Goal: Information Seeking & Learning: Learn about a topic

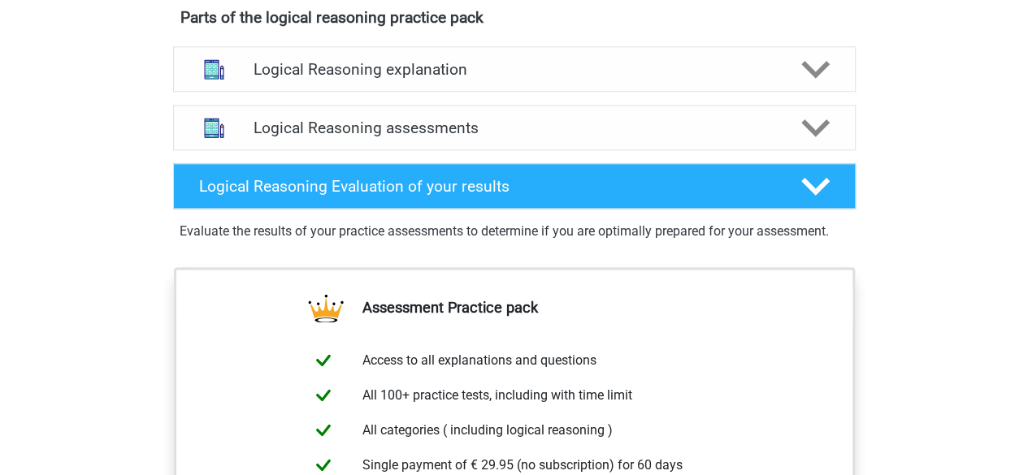
scroll to position [912, 0]
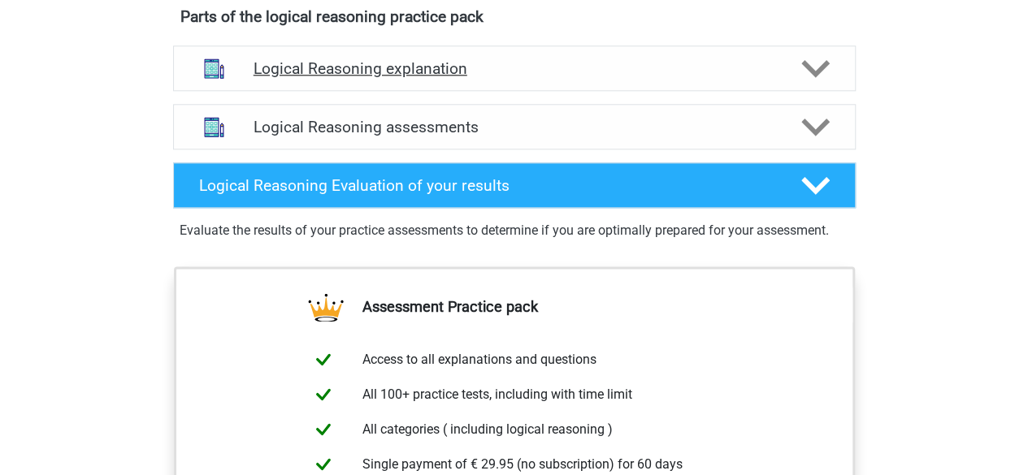
click at [362, 91] on div "Logical Reasoning explanation" at bounding box center [514, 69] width 683 height 46
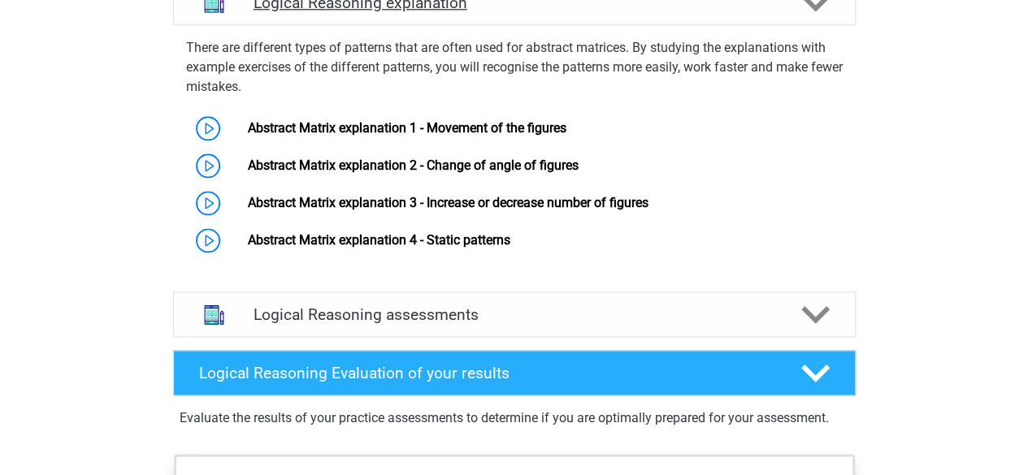
scroll to position [979, 0]
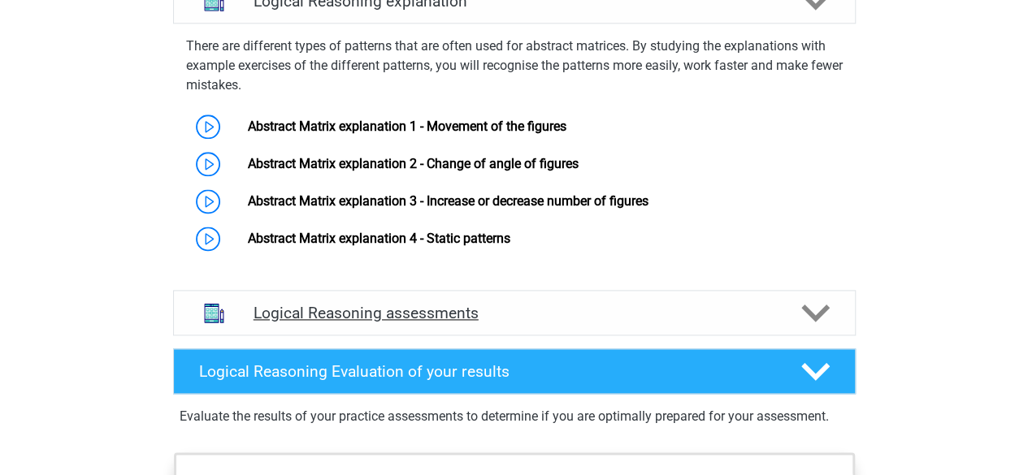
click at [341, 318] on div "Logical Reasoning assessments" at bounding box center [514, 313] width 683 height 46
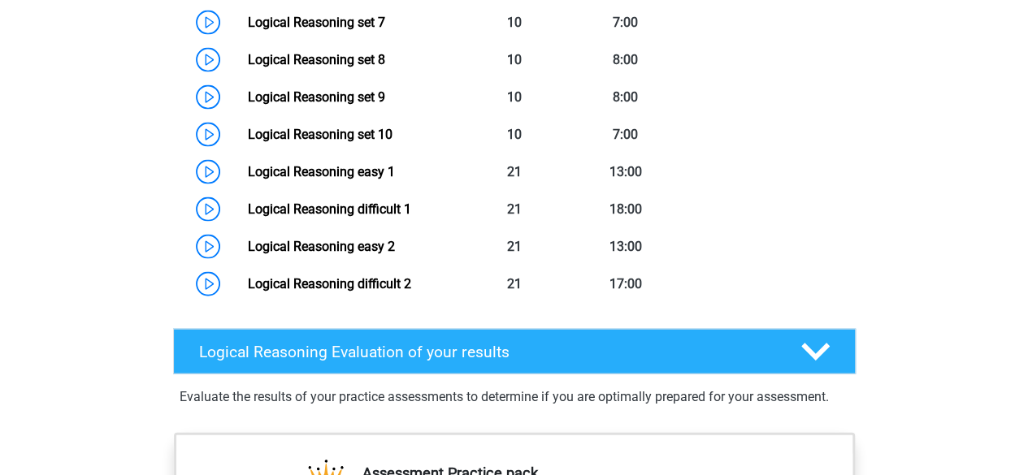
scroll to position [1639, 0]
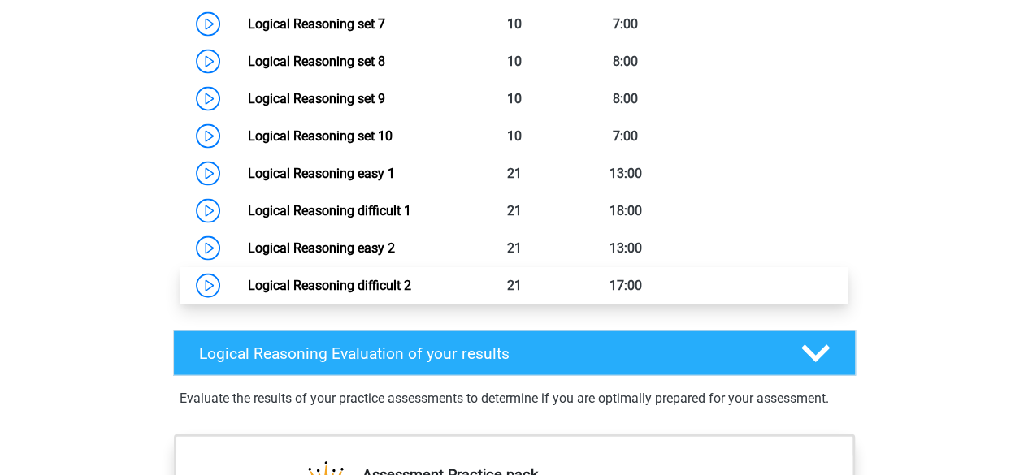
click at [349, 293] on link "Logical Reasoning difficult 2" at bounding box center [329, 285] width 163 height 15
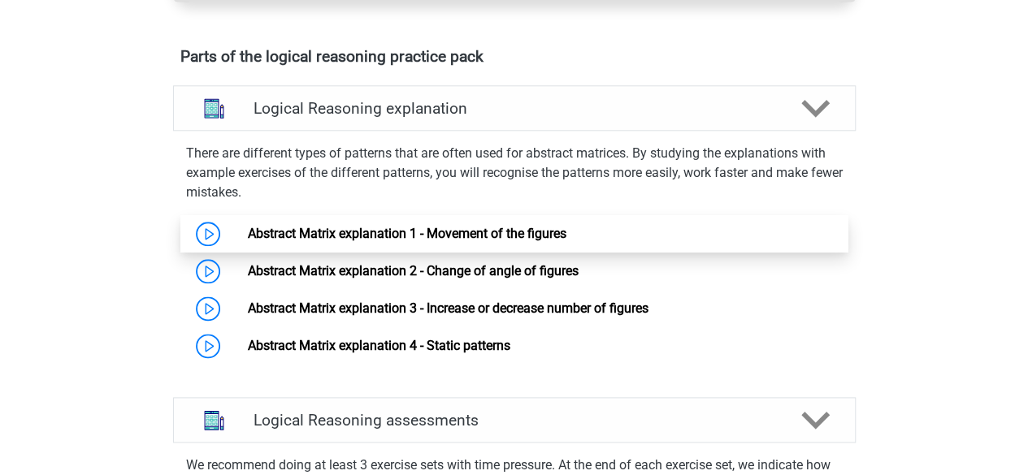
scroll to position [873, 0]
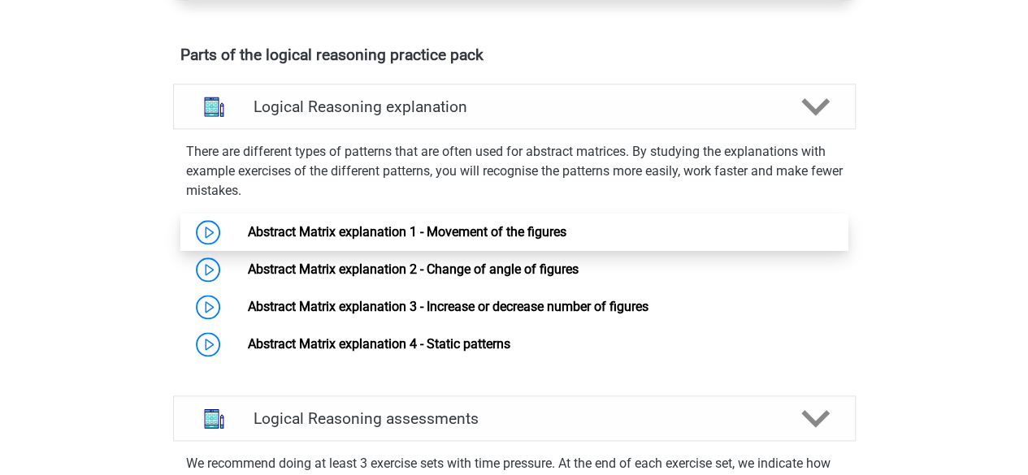
click at [439, 240] on link "Abstract Matrix explanation 1 - Movement of the figures" at bounding box center [407, 231] width 319 height 15
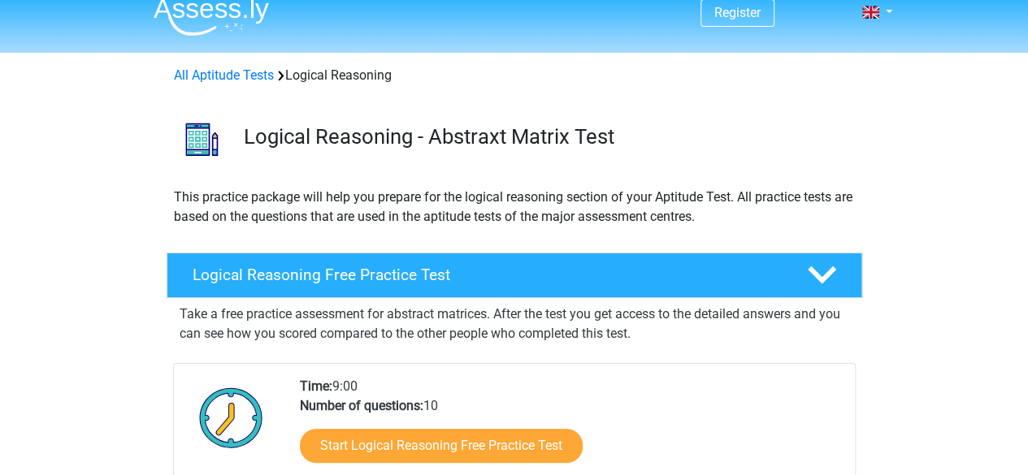
scroll to position [10, 0]
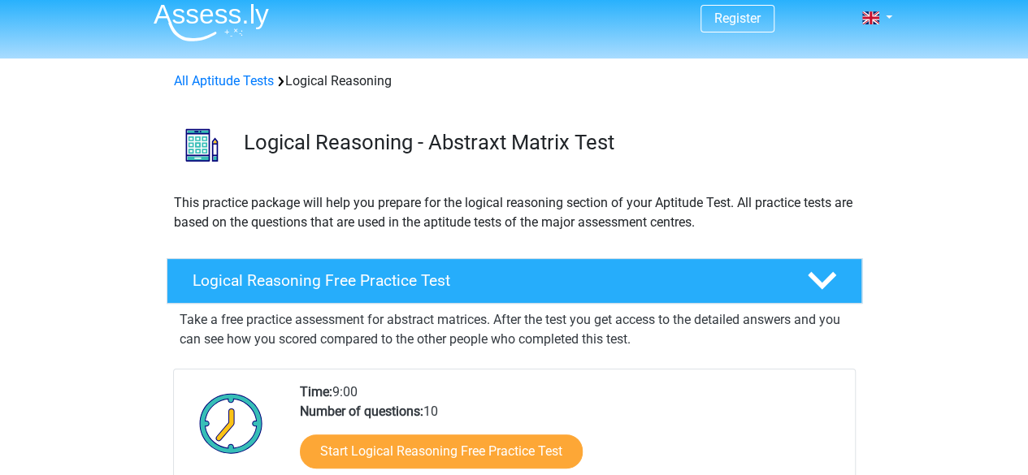
click at [377, 259] on div "Logical Reasoning Free Practice Test" at bounding box center [515, 281] width 696 height 46
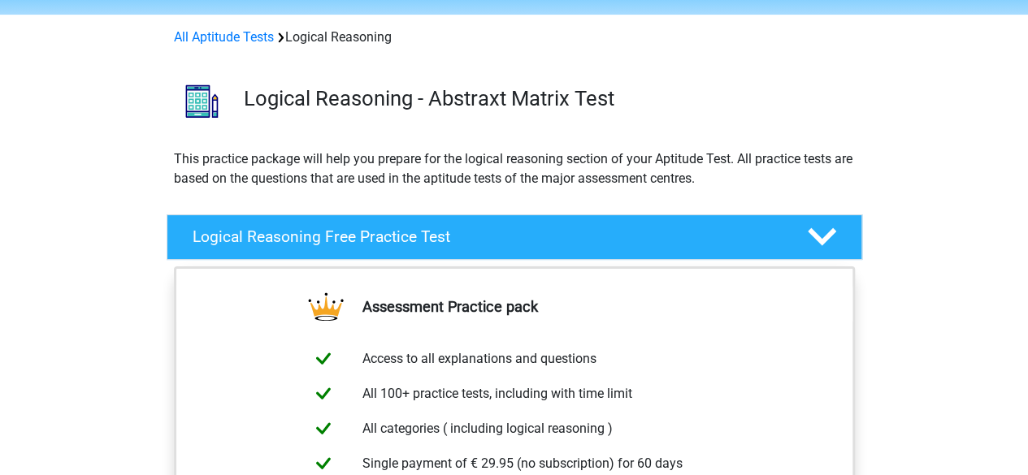
scroll to position [0, 0]
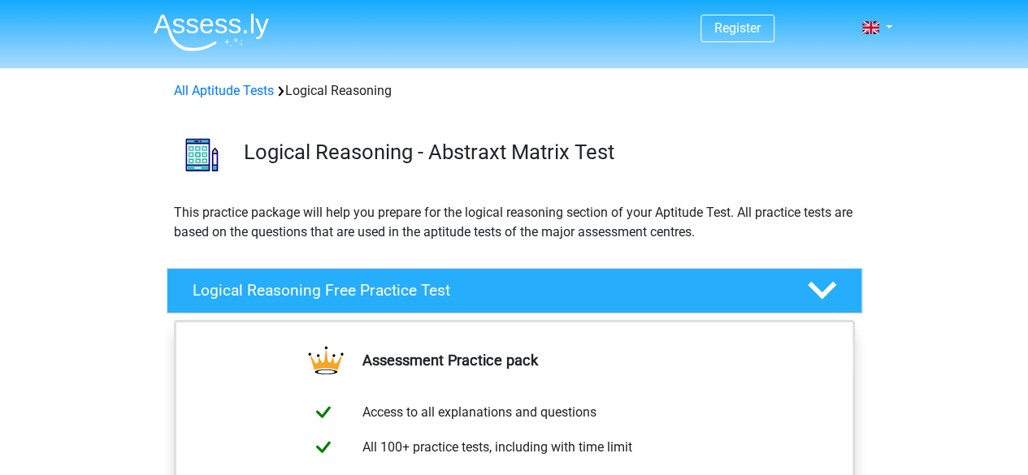
click at [363, 142] on h3 "Logical Reasoning - Abstraxt Matrix Test" at bounding box center [546, 152] width 605 height 25
click at [272, 156] on h3 "Logical Reasoning - Abstraxt Matrix Test" at bounding box center [546, 152] width 605 height 25
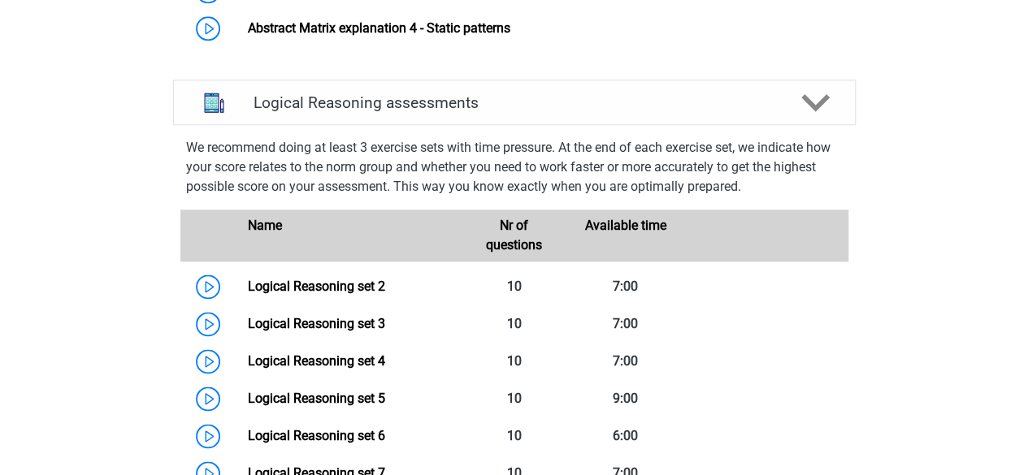
scroll to position [943, 0]
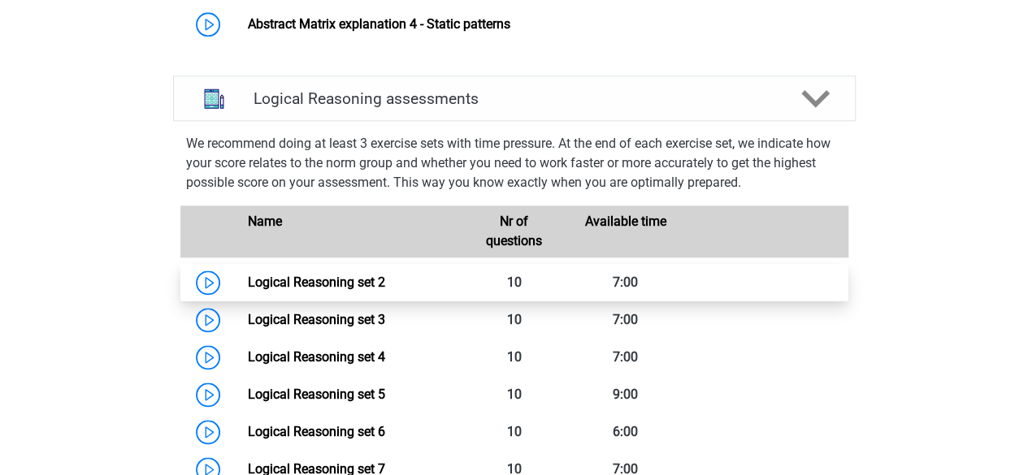
click at [385, 275] on link "Logical Reasoning set 2" at bounding box center [316, 282] width 137 height 15
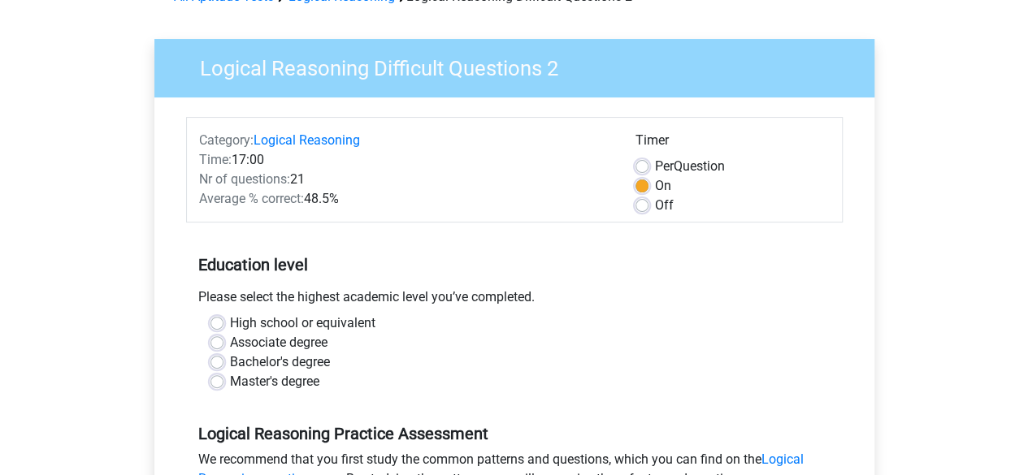
scroll to position [51, 0]
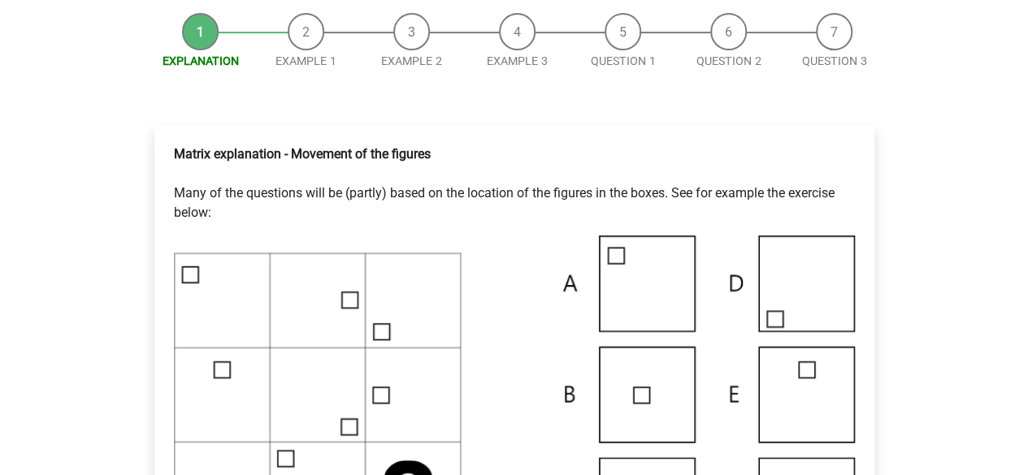
scroll to position [99, 0]
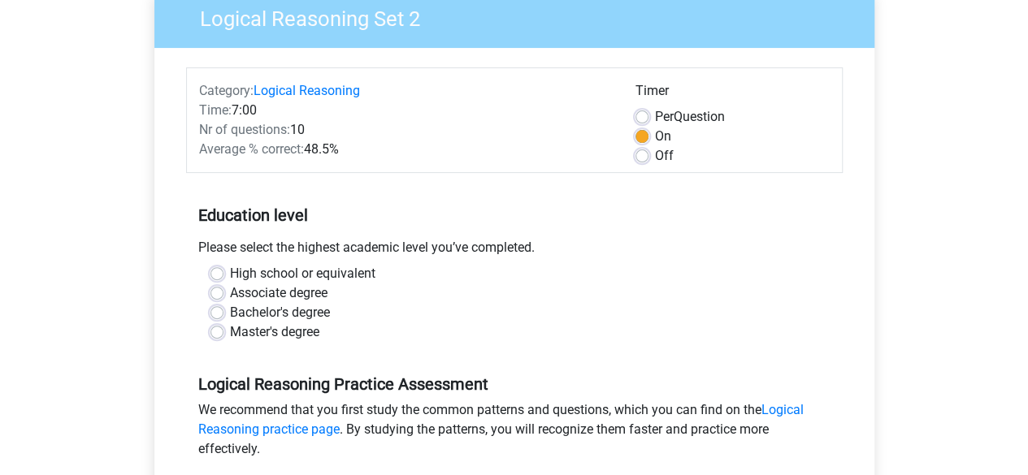
scroll to position [145, 0]
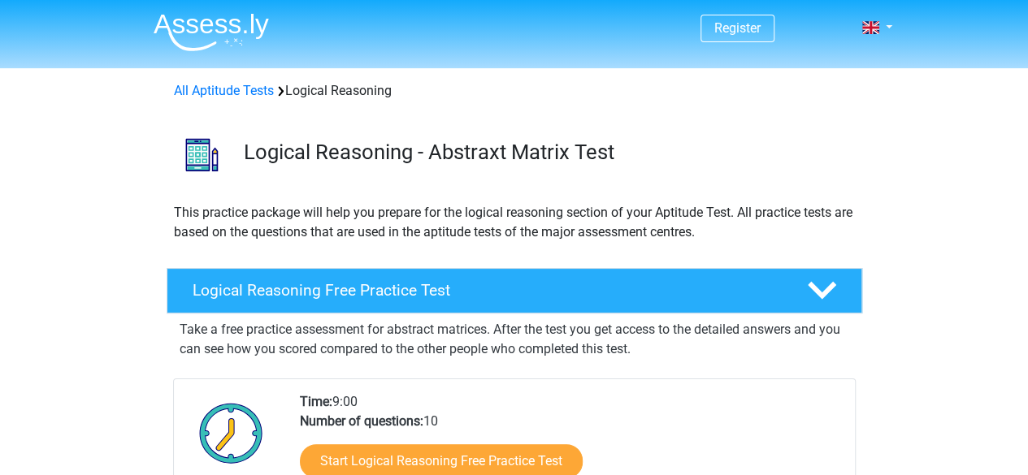
click at [479, 164] on div "Logical Reasoning - Abstraxt Matrix Test" at bounding box center [547, 156] width 630 height 32
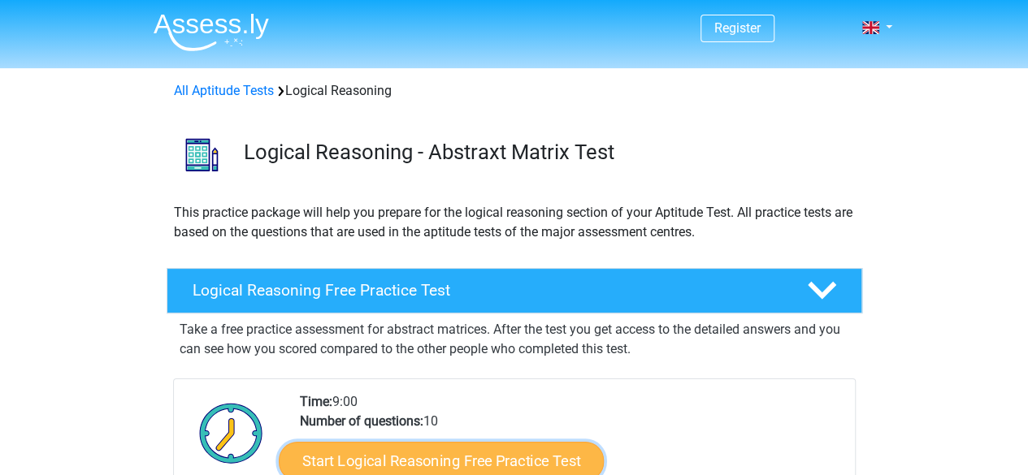
click at [340, 448] on link "Start Logical Reasoning Free Practice Test" at bounding box center [441, 460] width 325 height 39
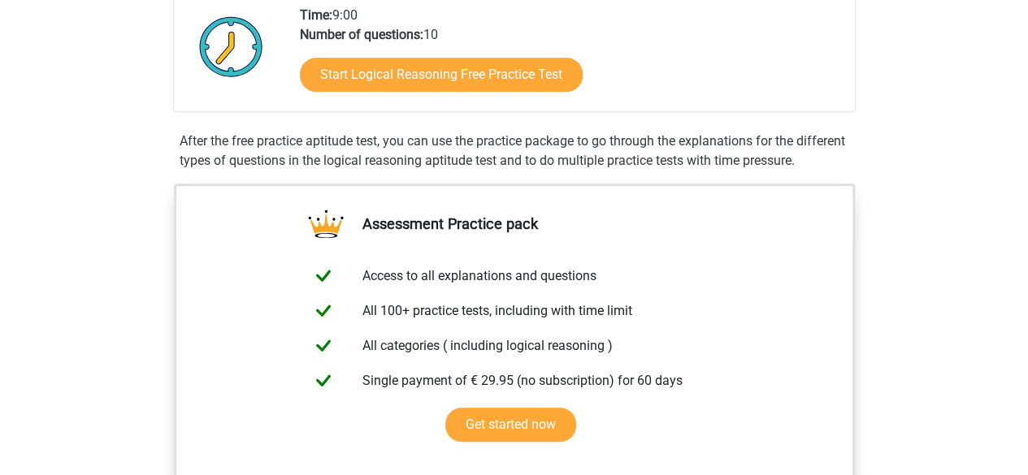
scroll to position [390, 0]
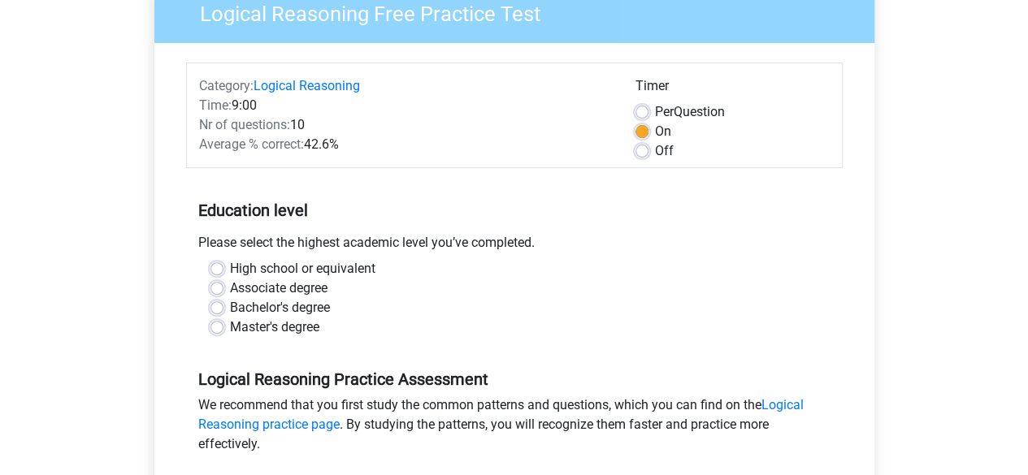
scroll to position [150, 0]
click at [289, 296] on label "Associate degree" at bounding box center [279, 288] width 98 height 20
click at [223, 294] on input "Associate degree" at bounding box center [216, 286] width 13 height 16
radio input "true"
click at [289, 303] on label "Bachelor's degree" at bounding box center [280, 307] width 100 height 20
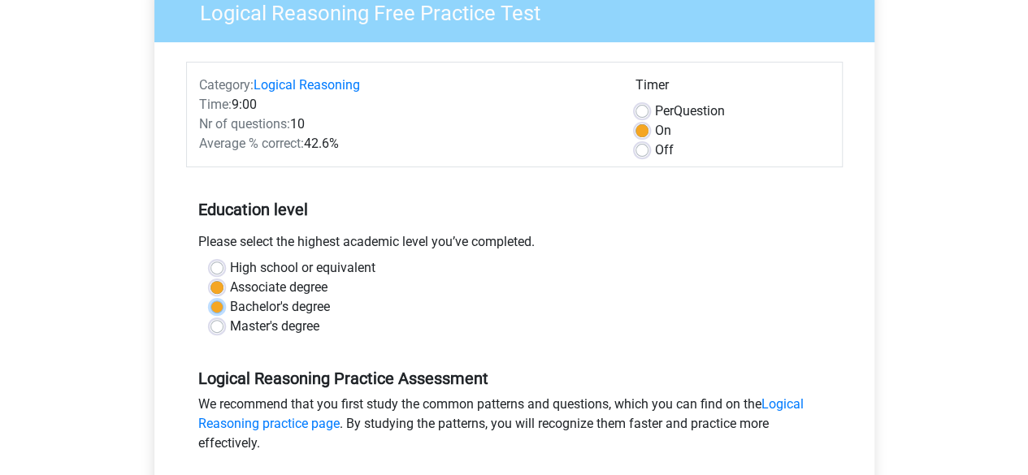
click at [223, 303] on input "Bachelor's degree" at bounding box center [216, 305] width 13 height 16
radio input "true"
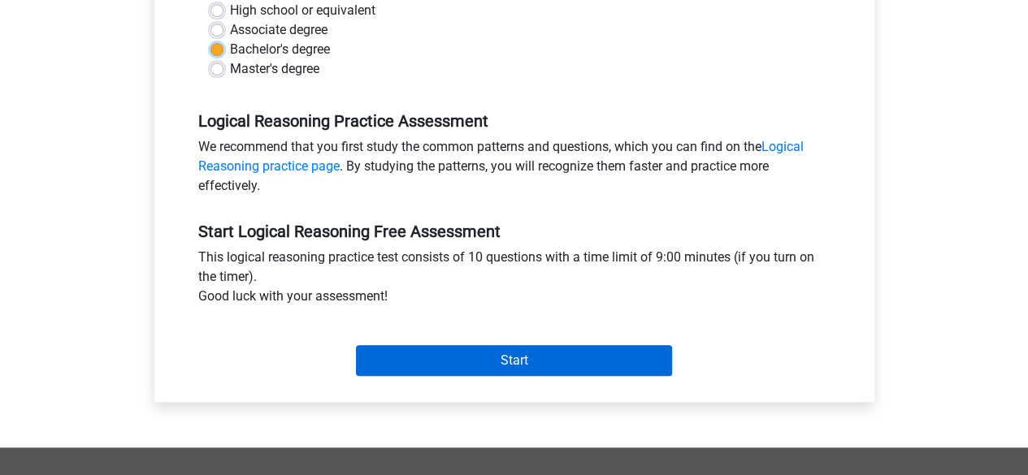
scroll to position [409, 0]
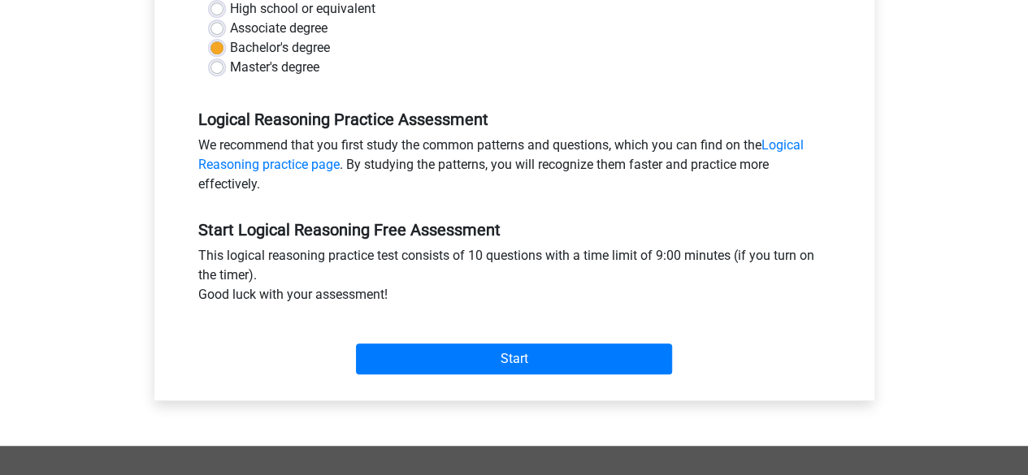
click at [463, 375] on div "Start" at bounding box center [514, 346] width 657 height 70
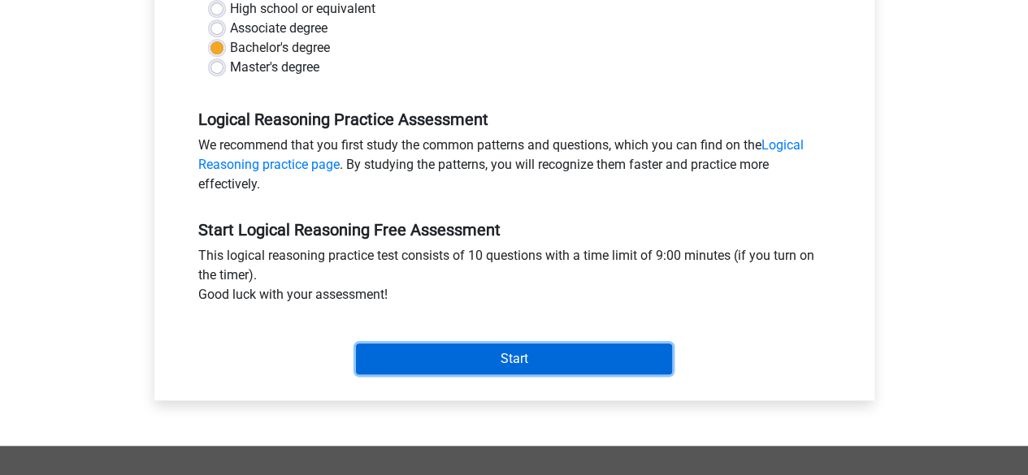
click at [453, 344] on input "Start" at bounding box center [514, 359] width 316 height 31
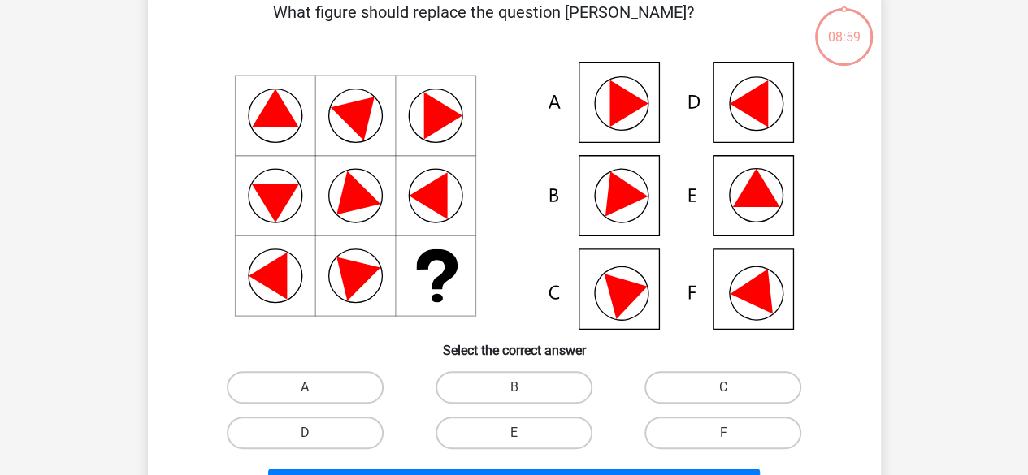
scroll to position [91, 0]
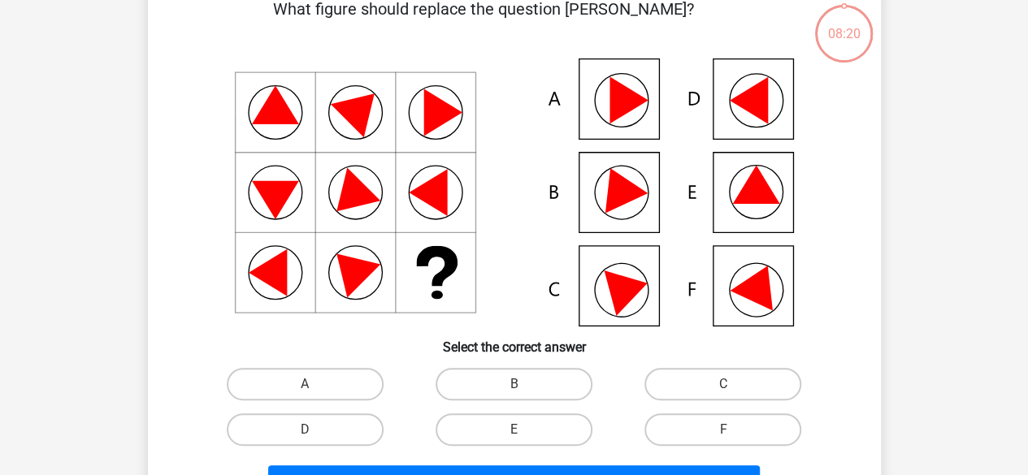
click at [636, 187] on icon at bounding box center [617, 185] width 59 height 54
click at [685, 436] on label "F" at bounding box center [722, 430] width 157 height 33
click at [723, 436] on input "F" at bounding box center [728, 435] width 11 height 11
radio input "true"
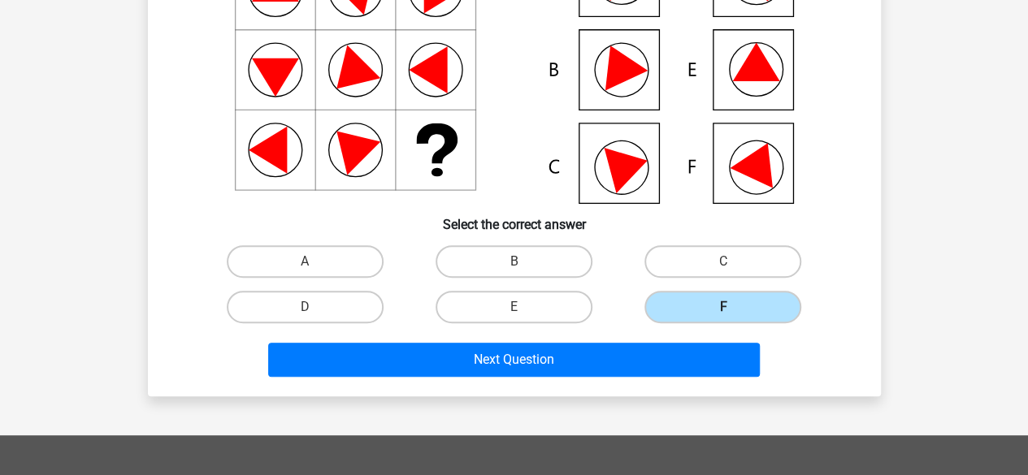
scroll to position [223, 0]
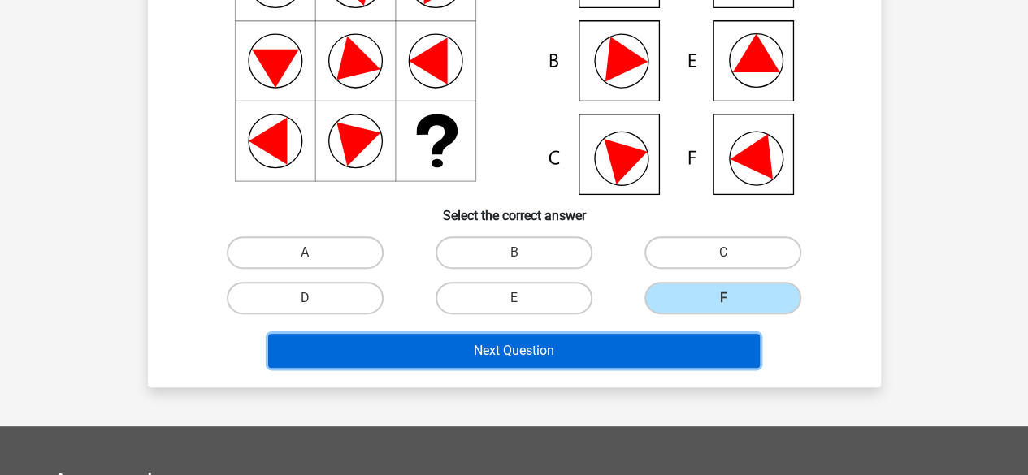
click at [600, 334] on button "Next Question" at bounding box center [514, 351] width 492 height 34
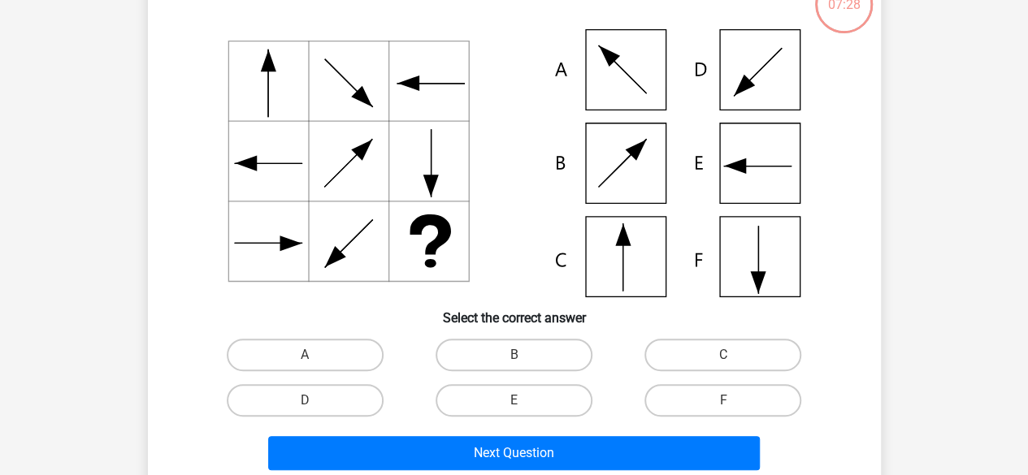
scroll to position [121, 0]
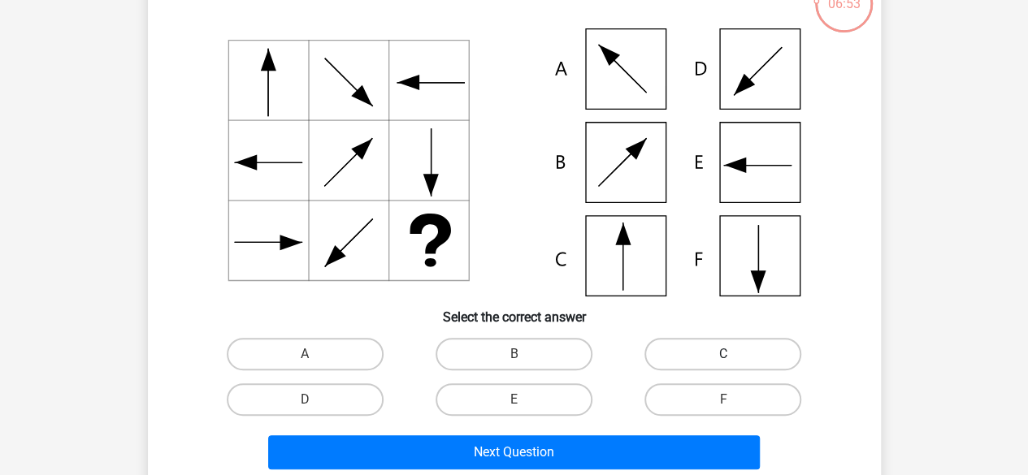
click at [739, 344] on label "C" at bounding box center [722, 354] width 157 height 33
click at [734, 354] on input "C" at bounding box center [728, 359] width 11 height 11
radio input "true"
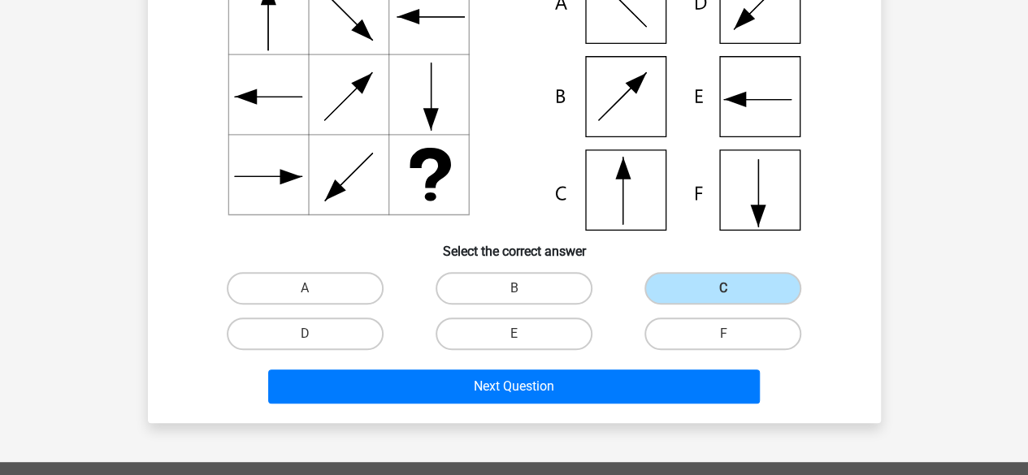
scroll to position [188, 0]
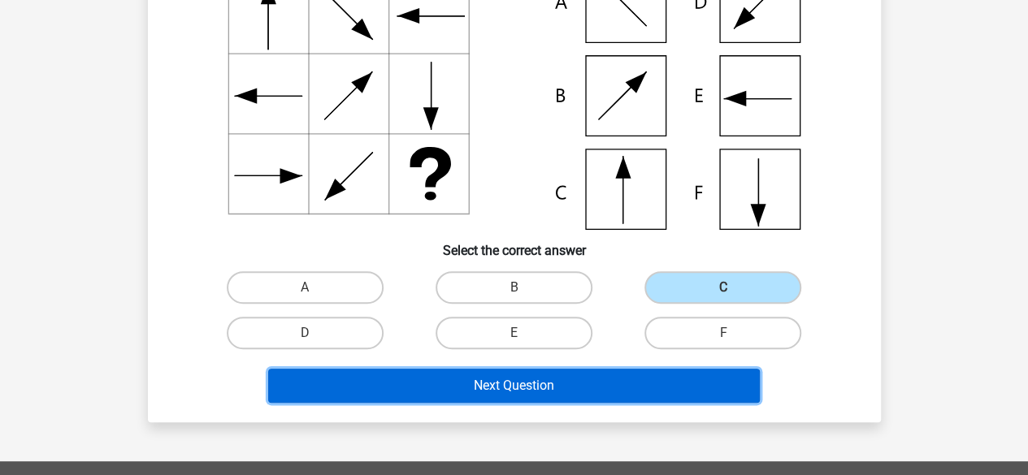
click at [572, 392] on button "Next Question" at bounding box center [514, 386] width 492 height 34
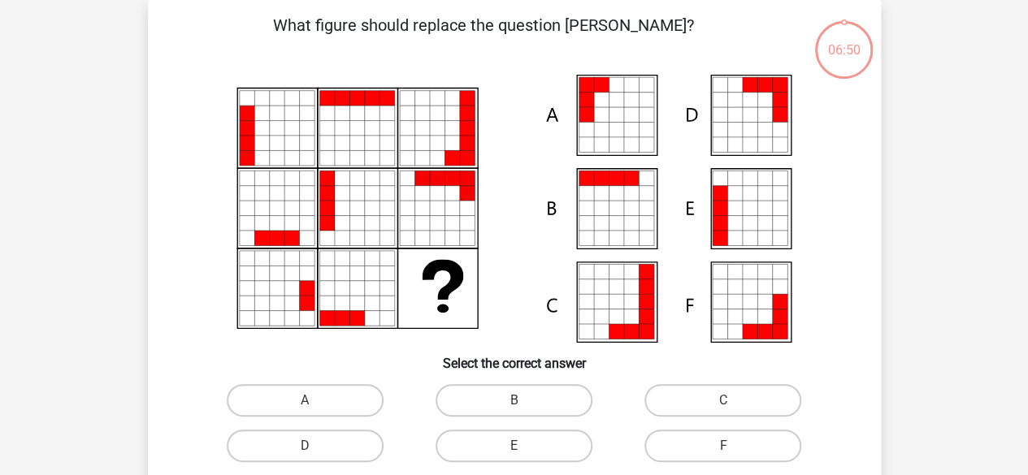
scroll to position [75, 0]
click at [612, 102] on icon at bounding box center [616, 100] width 15 height 15
click at [349, 389] on label "A" at bounding box center [305, 400] width 157 height 33
click at [315, 401] on input "A" at bounding box center [310, 406] width 11 height 11
radio input "true"
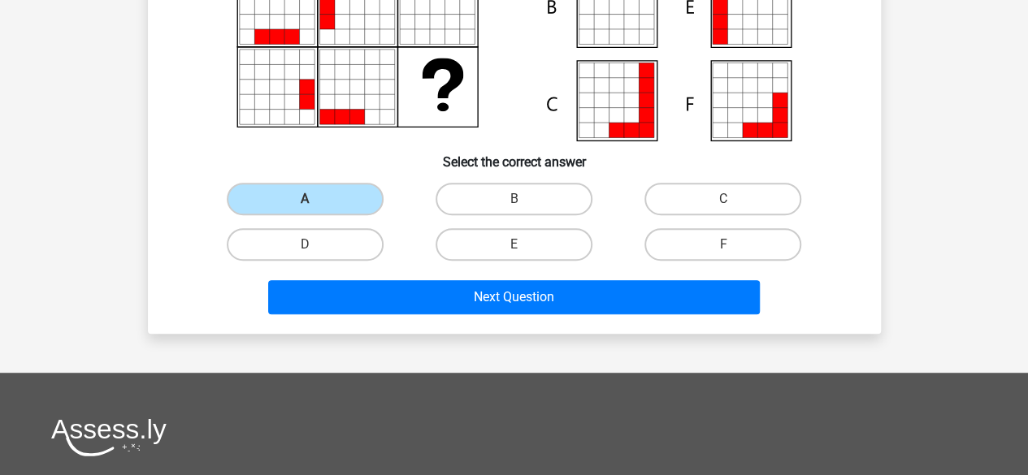
scroll to position [280, 0]
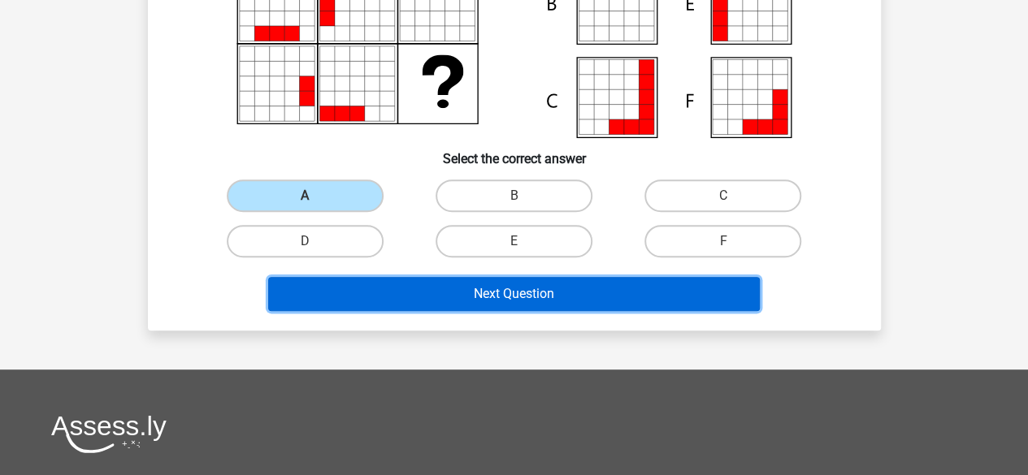
click at [534, 293] on button "Next Question" at bounding box center [514, 294] width 492 height 34
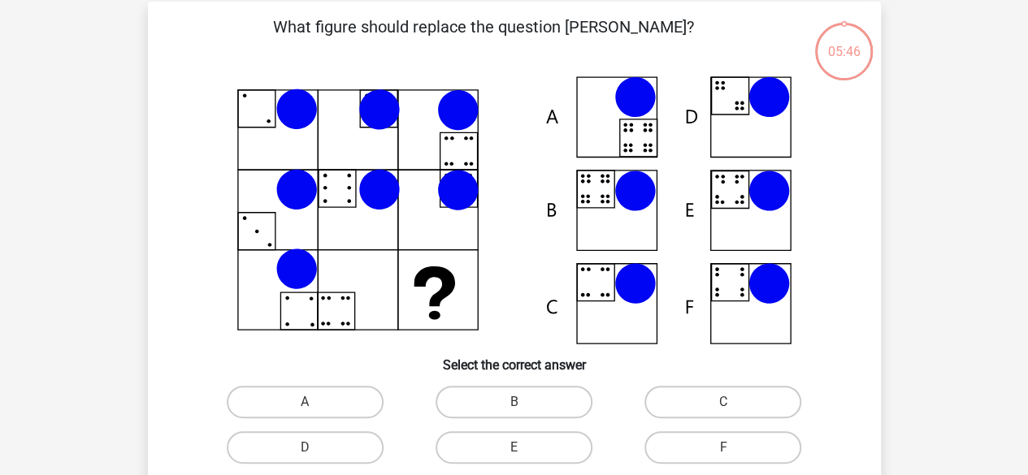
scroll to position [72, 0]
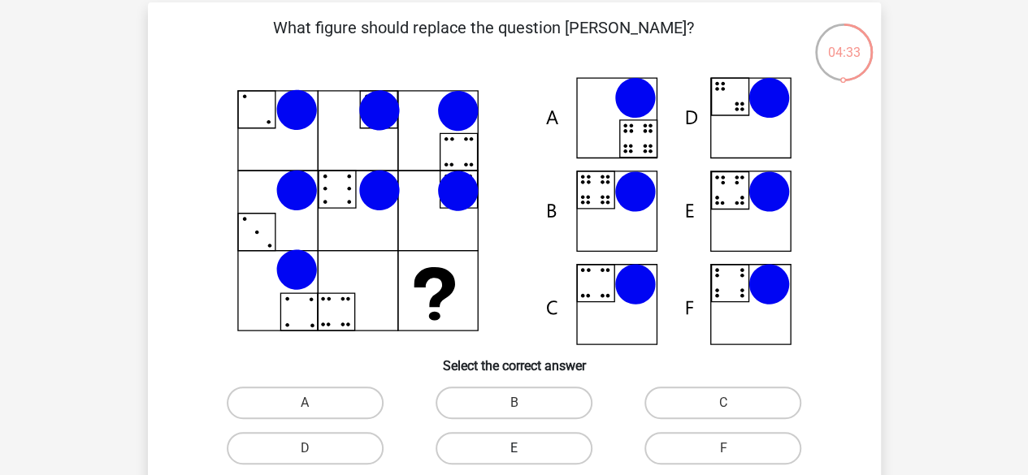
click at [544, 452] on label "E" at bounding box center [514, 448] width 157 height 33
click at [524, 452] on input "E" at bounding box center [519, 454] width 11 height 11
radio input "true"
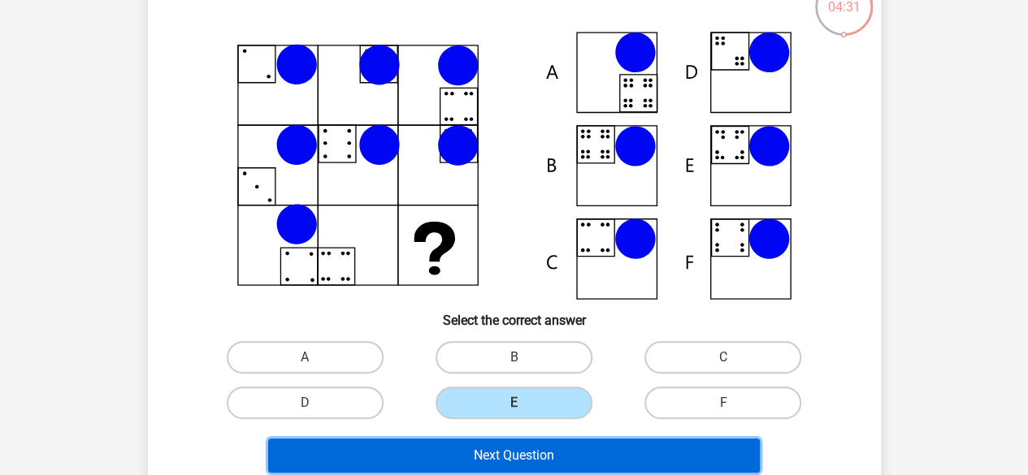
click at [546, 446] on button "Next Question" at bounding box center [514, 456] width 492 height 34
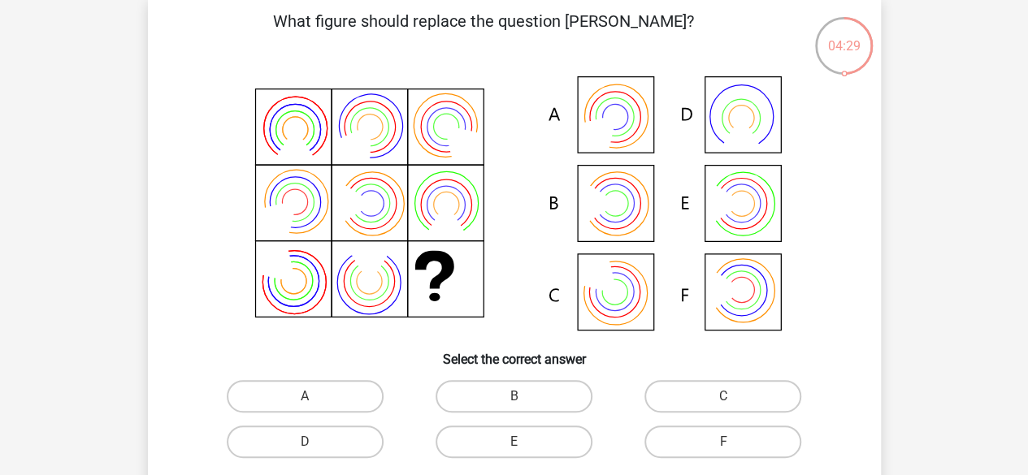
scroll to position [80, 0]
click at [635, 211] on icon at bounding box center [514, 204] width 655 height 268
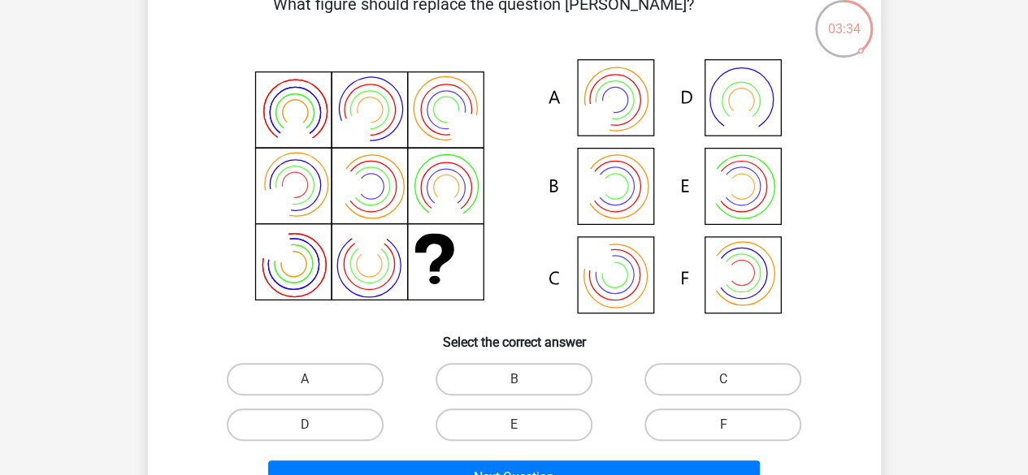
scroll to position [98, 0]
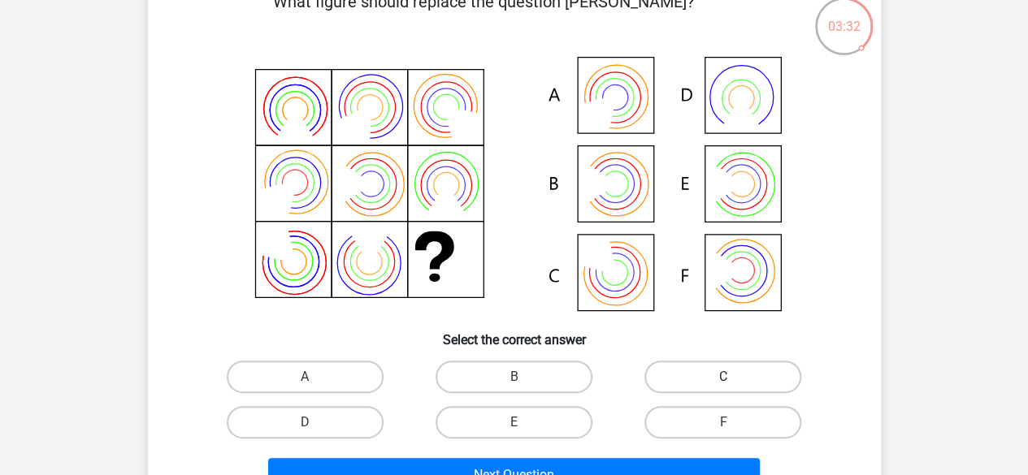
click at [700, 365] on label "C" at bounding box center [722, 377] width 157 height 33
click at [723, 377] on input "C" at bounding box center [728, 382] width 11 height 11
radio input "true"
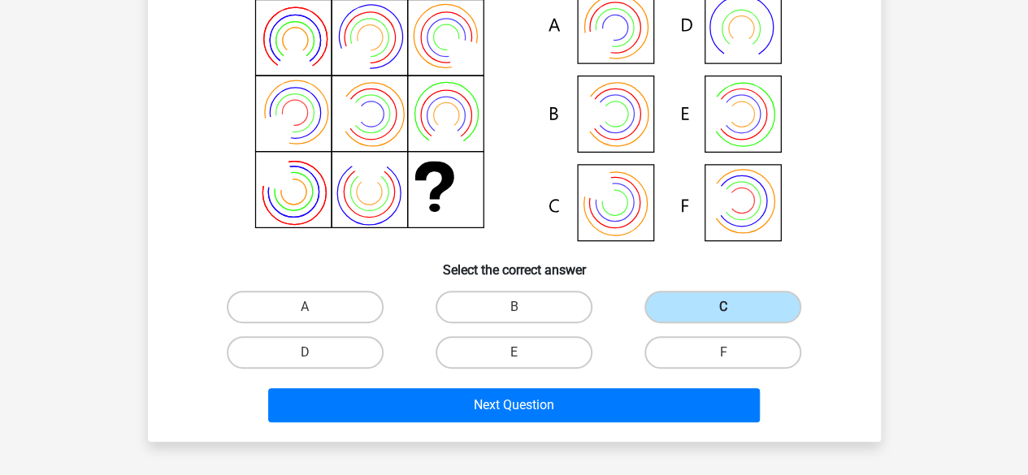
scroll to position [170, 0]
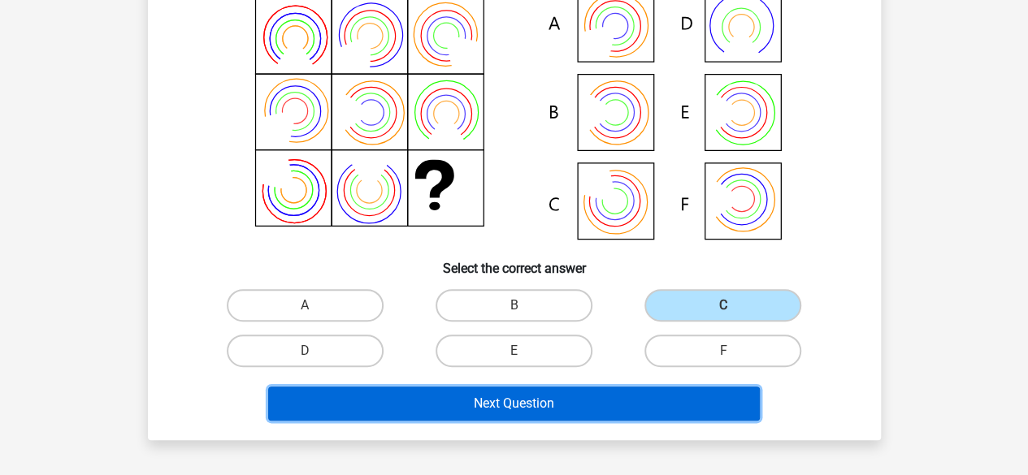
click at [648, 401] on button "Next Question" at bounding box center [514, 404] width 492 height 34
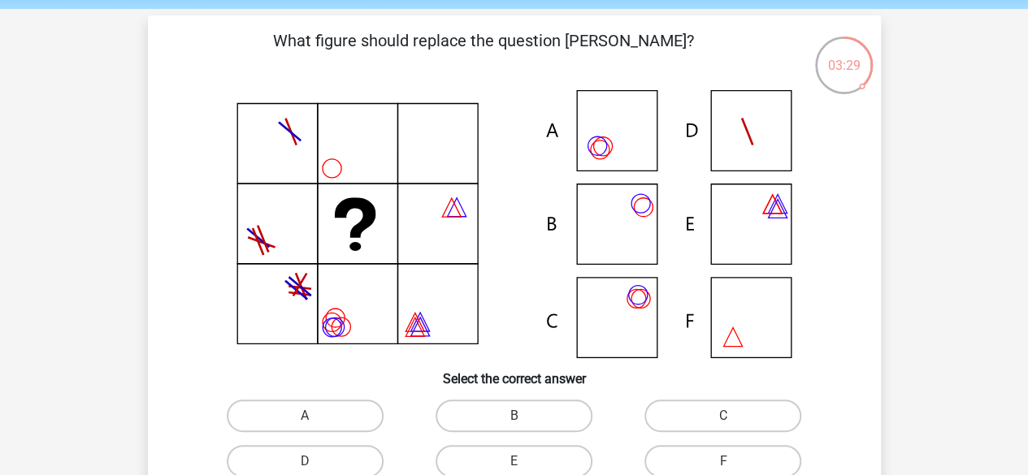
scroll to position [59, 0]
click at [618, 110] on icon at bounding box center [514, 225] width 655 height 268
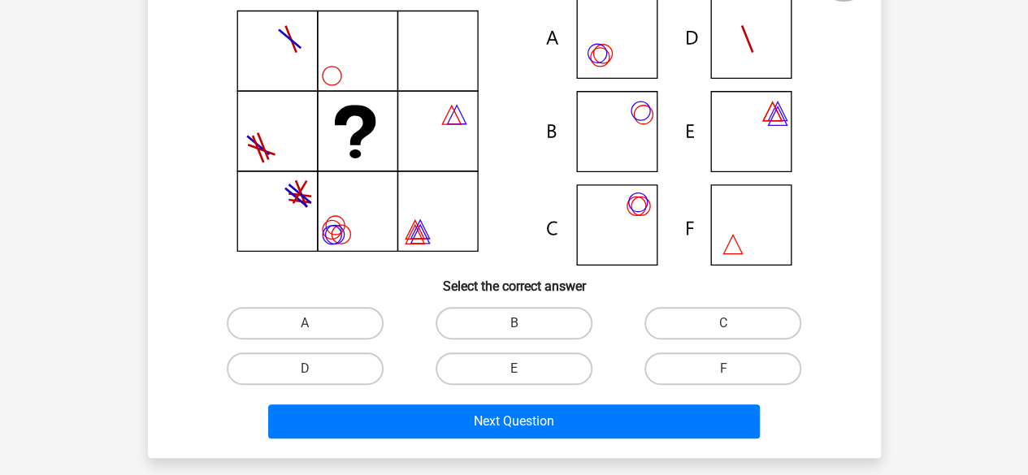
scroll to position [164, 0]
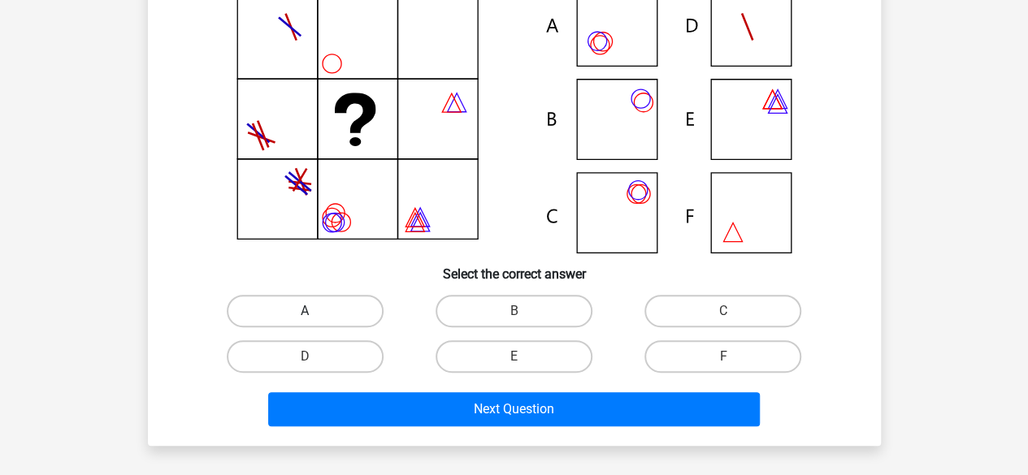
click at [325, 297] on label "A" at bounding box center [305, 311] width 157 height 33
click at [315, 311] on input "A" at bounding box center [310, 316] width 11 height 11
radio input "true"
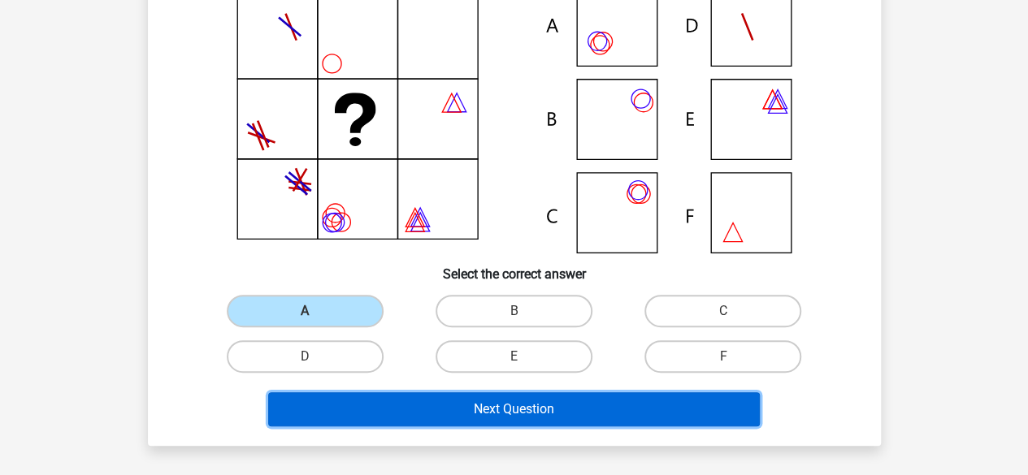
click at [429, 397] on button "Next Question" at bounding box center [514, 409] width 492 height 34
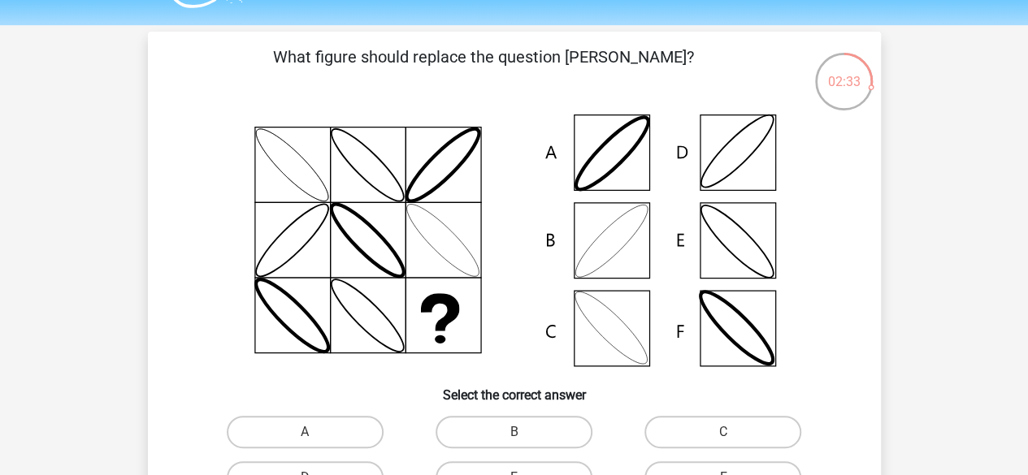
scroll to position [44, 0]
click at [523, 429] on label "B" at bounding box center [514, 431] width 157 height 33
click at [523, 431] on input "B" at bounding box center [519, 436] width 11 height 11
radio input "true"
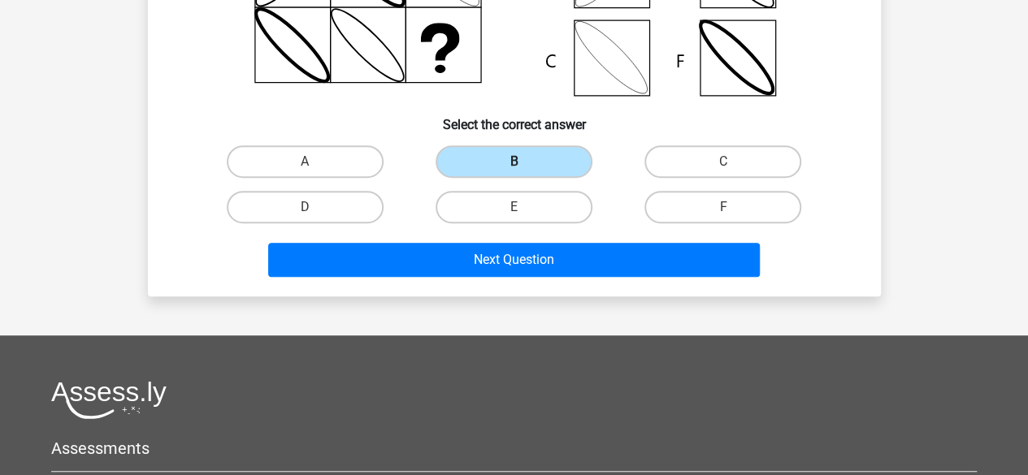
scroll to position [353, 0]
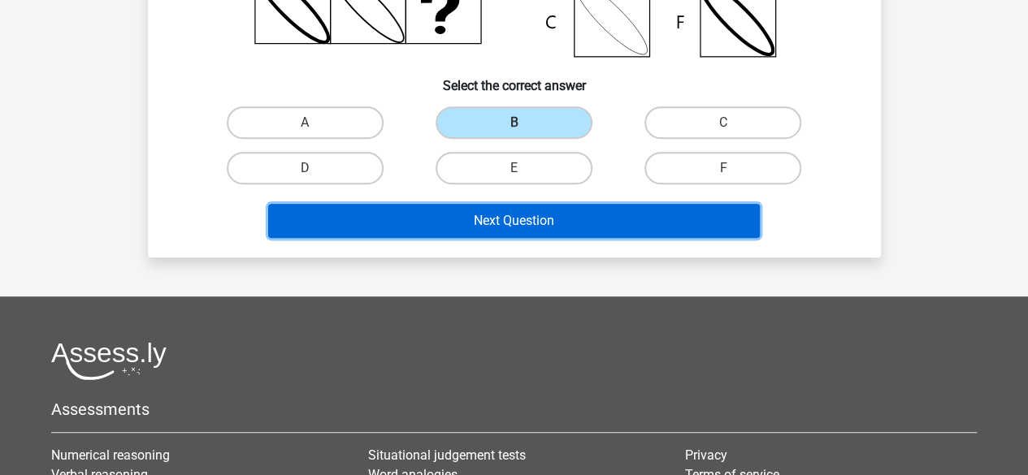
click at [577, 211] on button "Next Question" at bounding box center [514, 221] width 492 height 34
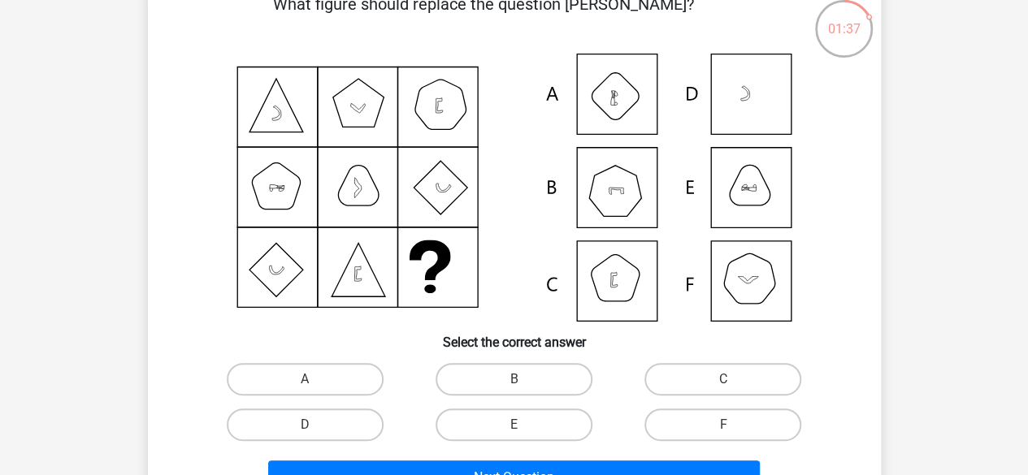
scroll to position [97, 0]
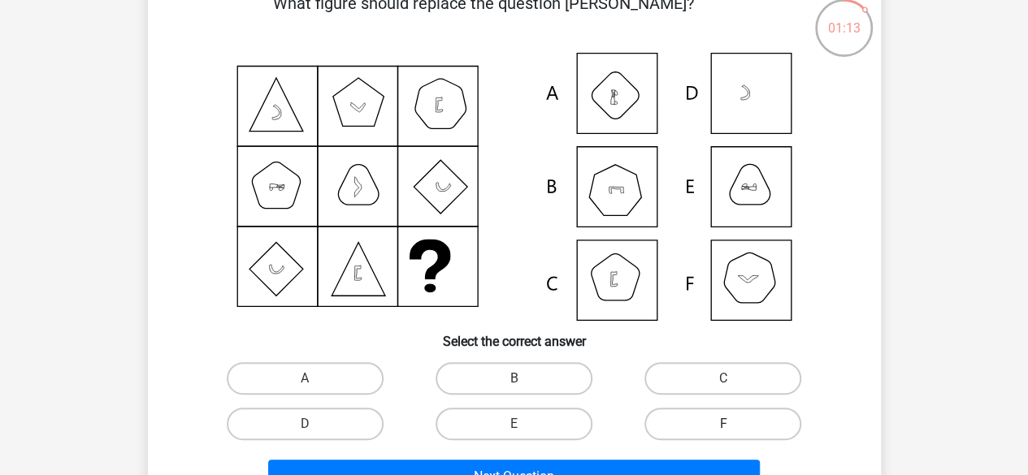
click at [685, 409] on label "F" at bounding box center [722, 424] width 157 height 33
click at [723, 424] on input "F" at bounding box center [728, 429] width 11 height 11
radio input "true"
click at [685, 380] on label "C" at bounding box center [722, 378] width 157 height 33
click at [723, 380] on input "C" at bounding box center [728, 384] width 11 height 11
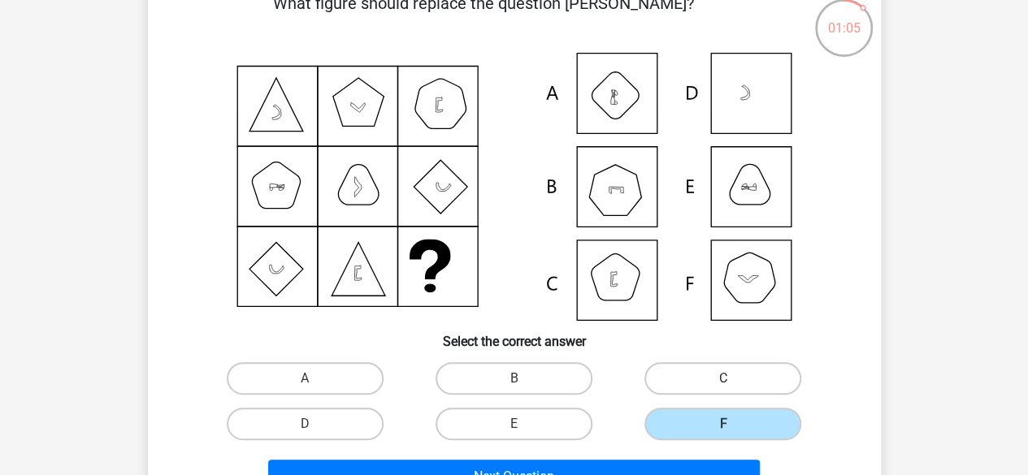
radio input "true"
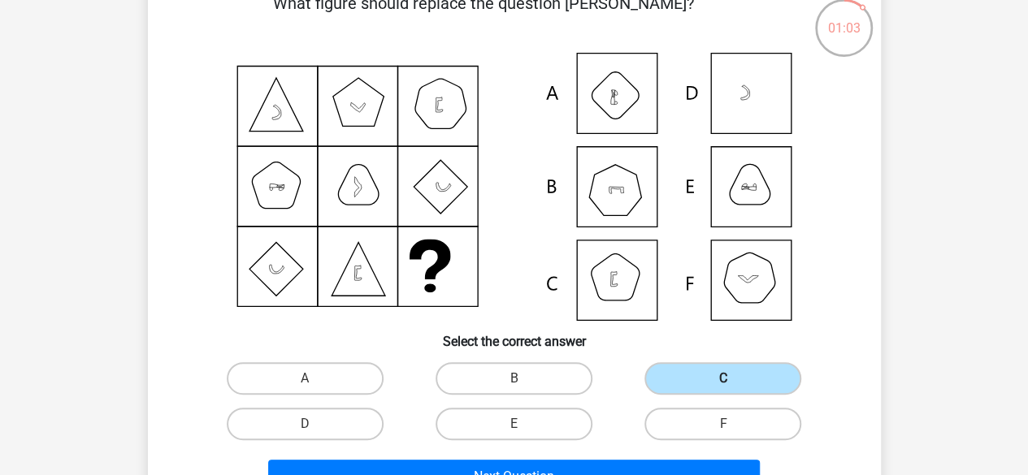
scroll to position [139, 0]
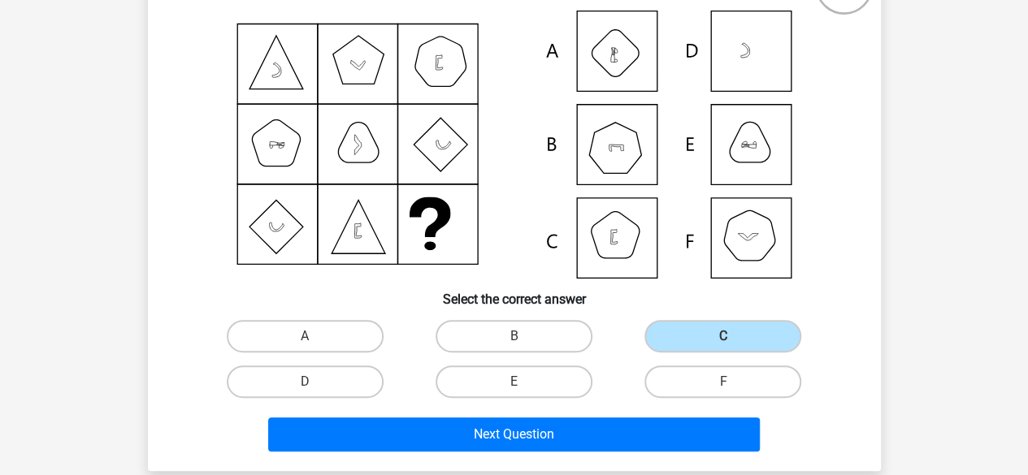
click at [627, 414] on div "Next Question" at bounding box center [514, 432] width 681 height 54
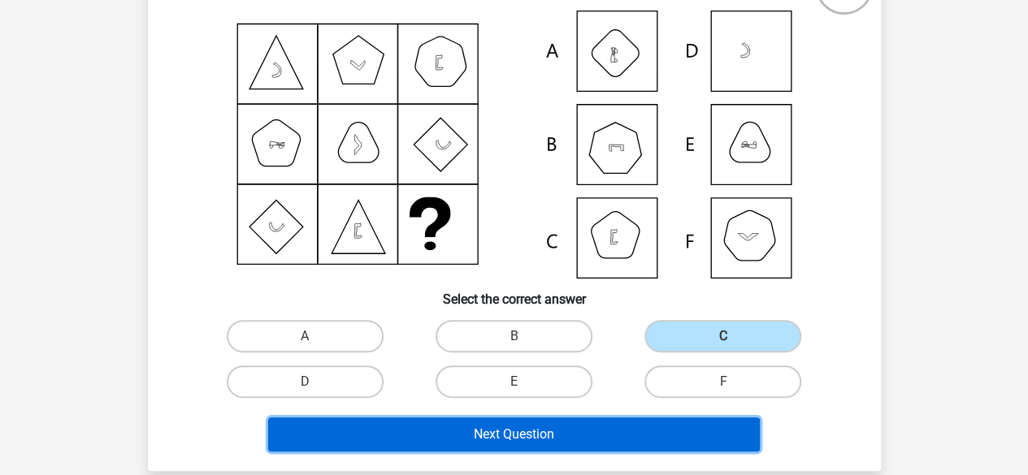
click at [608, 441] on button "Next Question" at bounding box center [514, 435] width 492 height 34
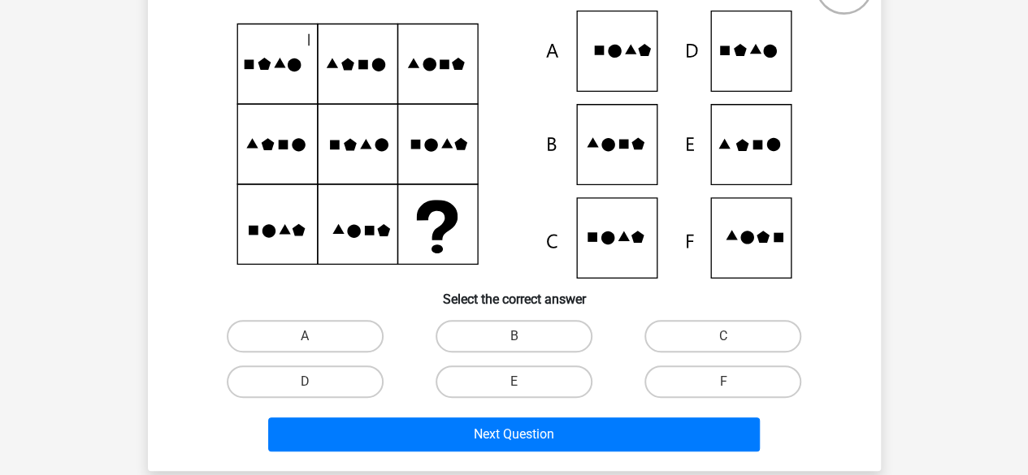
scroll to position [137, 0]
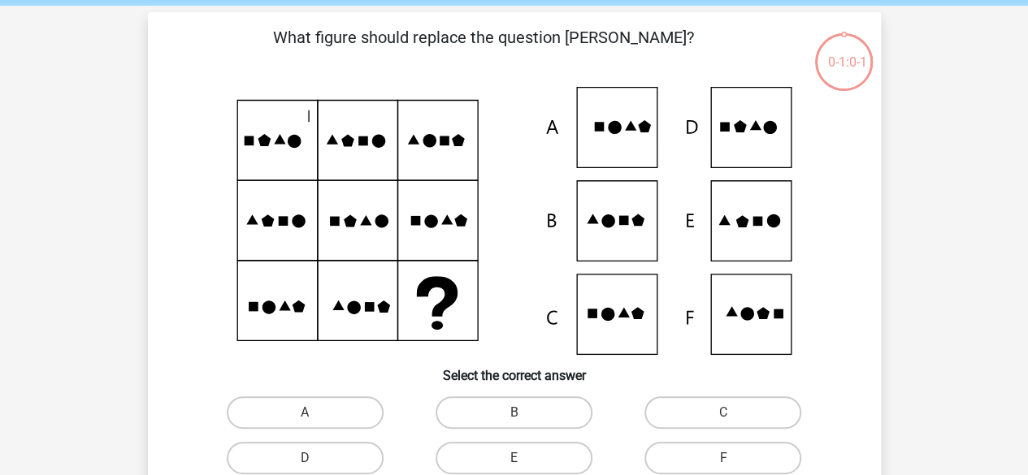
scroll to position [72, 0]
